Goal: Task Accomplishment & Management: Manage account settings

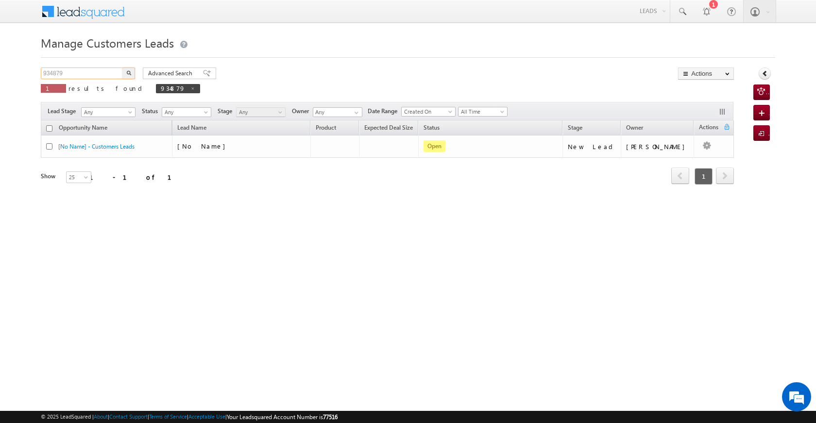
drag, startPoint x: 81, startPoint y: 70, endPoint x: 18, endPoint y: 61, distance: 63.3
click at [18, 61] on body "Menu [PERSON_NAME] [PERSON_NAME] a2@ks erve." at bounding box center [408, 137] width 816 height 275
paste input "71556"
type input "971556"
click at [131, 72] on img "button" at bounding box center [128, 72] width 5 height 5
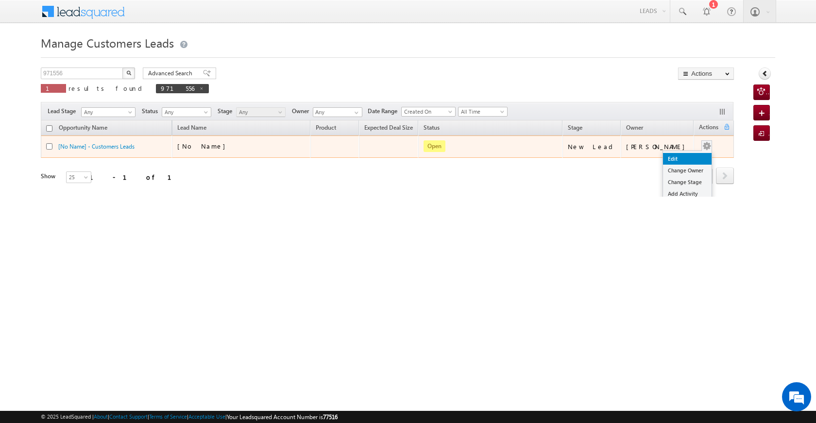
click at [685, 157] on link "Edit" at bounding box center [687, 159] width 49 height 12
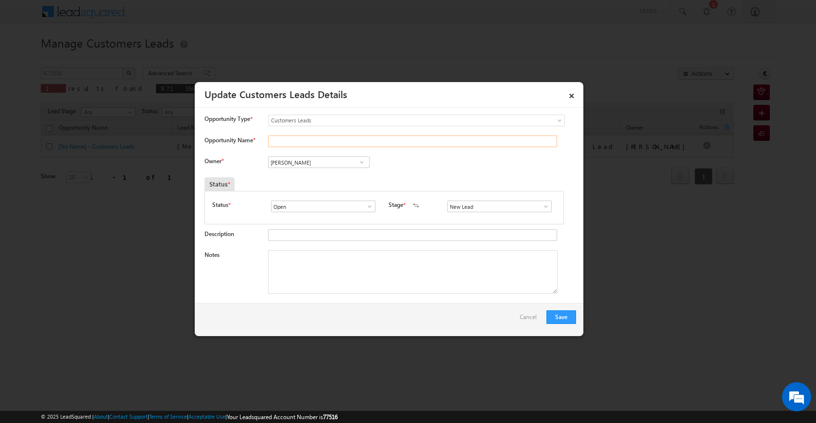
click at [302, 144] on input "Opportunity Name *" at bounding box center [412, 142] width 289 height 12
click at [295, 144] on input "Opportunity Name *" at bounding box center [412, 142] width 289 height 12
paste input "[PERSON_NAME] S O MANGU"
type input "[PERSON_NAME] S O MANGU"
click at [363, 161] on span at bounding box center [362, 162] width 10 height 8
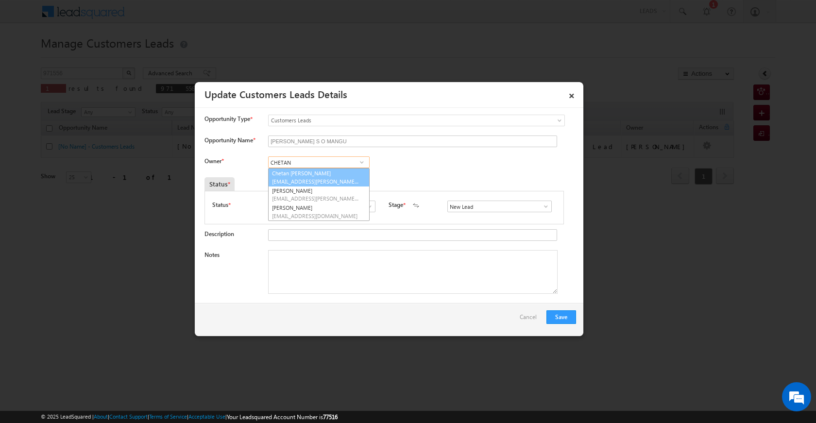
click at [295, 172] on link "[PERSON_NAME] Prajapati [EMAIL_ADDRESS][PERSON_NAME][DOMAIN_NAME]" at bounding box center [319, 177] width 102 height 18
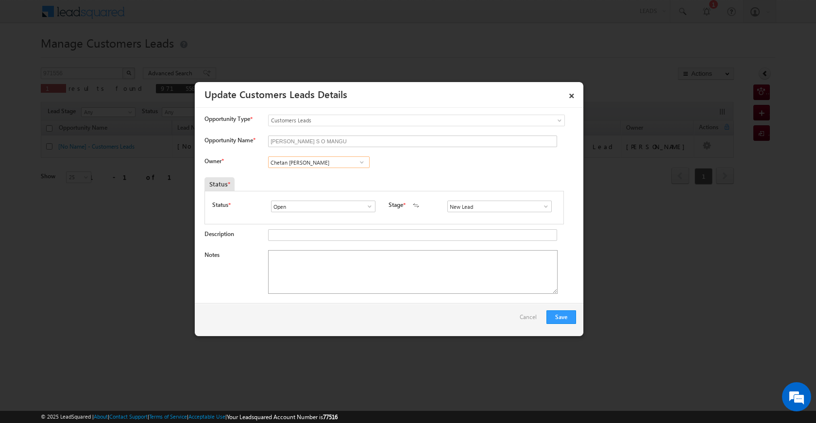
type input "Chetan [PERSON_NAME]"
click at [377, 293] on textarea "Notes" at bounding box center [412, 272] width 289 height 44
click at [541, 209] on span at bounding box center [546, 207] width 10 height 8
click at [497, 252] on link "Sales Marked" at bounding box center [499, 247] width 104 height 11
type input "Sales Marked"
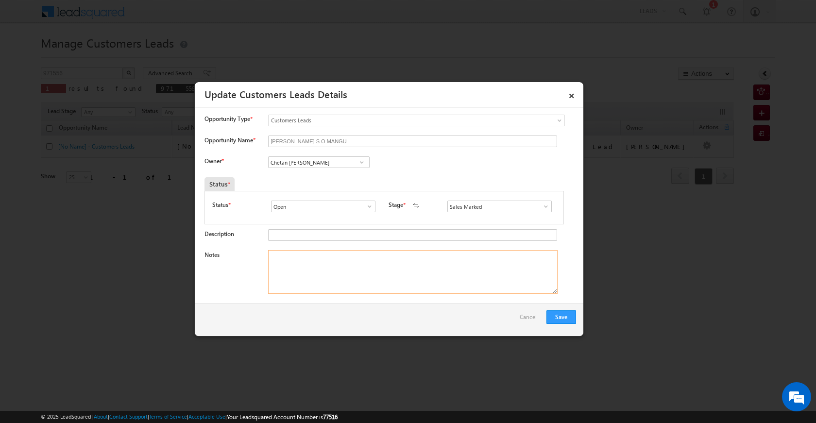
click at [453, 258] on textarea "Notes" at bounding box center [412, 272] width 289 height 44
click at [409, 258] on textarea "Notes" at bounding box center [412, 272] width 289 height 44
paste textarea "OWN PLOT SECO LOAN 60 LOAN AMOUNT 5 LAC TRUCK SE INCOME 50 K CIBIL SCORE PV VAI…"
click at [498, 273] on textarea "OWN PLOT SECO LOAN 60 LOAN AMOUNT 5 LAC TRUCK SE INCOME 50 K CIBIL SCORE PV VAI…" at bounding box center [412, 272] width 289 height 44
click at [546, 256] on textarea "OWN PLOT SECO LOAN 60 LOAN AMOUNT 5 LAC TRUCK SE INCOME 50 K CIBIL SCORE PV VAI…" at bounding box center [412, 272] width 289 height 44
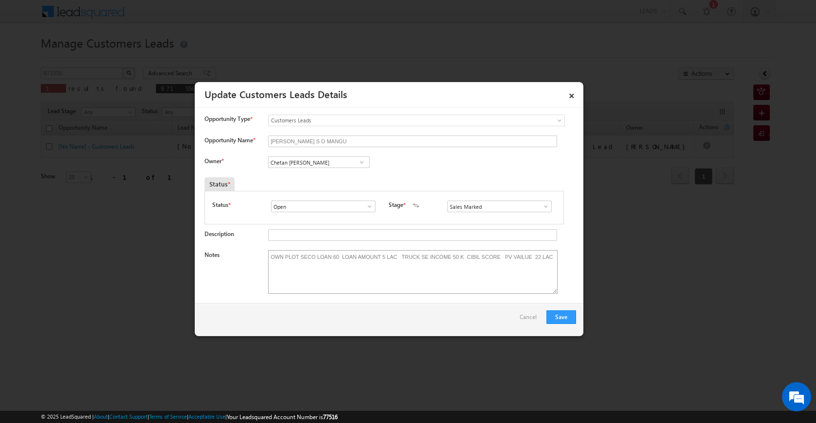
drag, startPoint x: 266, startPoint y: 254, endPoint x: 374, endPoint y: 254, distance: 108.3
click at [374, 254] on div "Notes OWN PLOT SECO LOAN 60 LOAN AMOUNT 5 LAC TRUCK SE INCOME 50 K CIBIL SCORE …" at bounding box center [390, 274] width 372 height 49
click at [367, 254] on textarea "OWN PLOT SECO LOAN 60 LOAN AMOUNT 5 LAC TRUCK SE INCOME 50 K CIBIL SCORE PV VAI…" at bounding box center [412, 272] width 289 height 44
click at [367, 253] on textarea "OWN PLOT SECO LOAN 60 LOAN AMOUNT 5 LAC TRUCK SE INCOME 50 K CIBIL SCORE PV VAI…" at bounding box center [412, 272] width 289 height 44
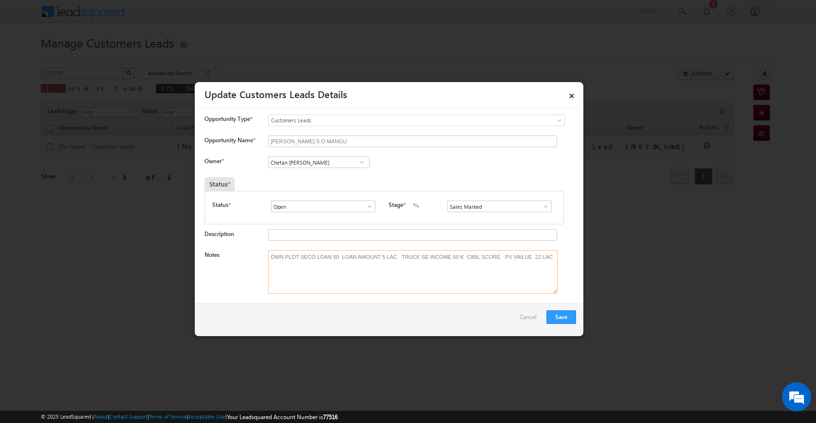
paste textarea "EMI NO [PERSON_NAME] S O MANGU 9826071838 UNIQ ID 971556 VB_Interested VISIT SH…"
type textarea "OWN PLOT SECO LOAN 60 LOAN AMOUNT 5 LAC TRUCK SE INCOME 50 K CIBIL SCORE PV VAI…"
click at [562, 314] on button "Save" at bounding box center [561, 317] width 30 height 14
